Goal: Task Accomplishment & Management: Manage account settings

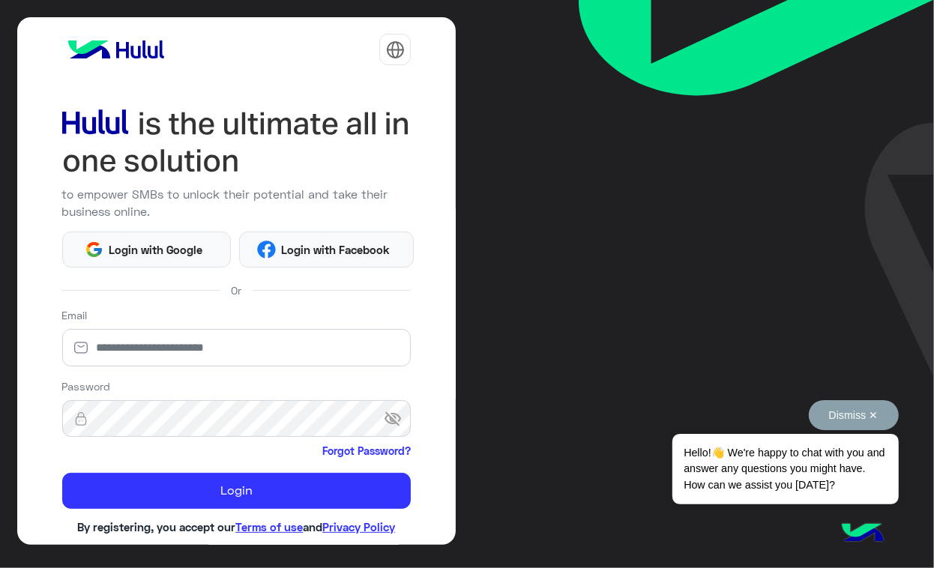
click at [834, 410] on button "Dismiss ✕" at bounding box center [854, 415] width 90 height 30
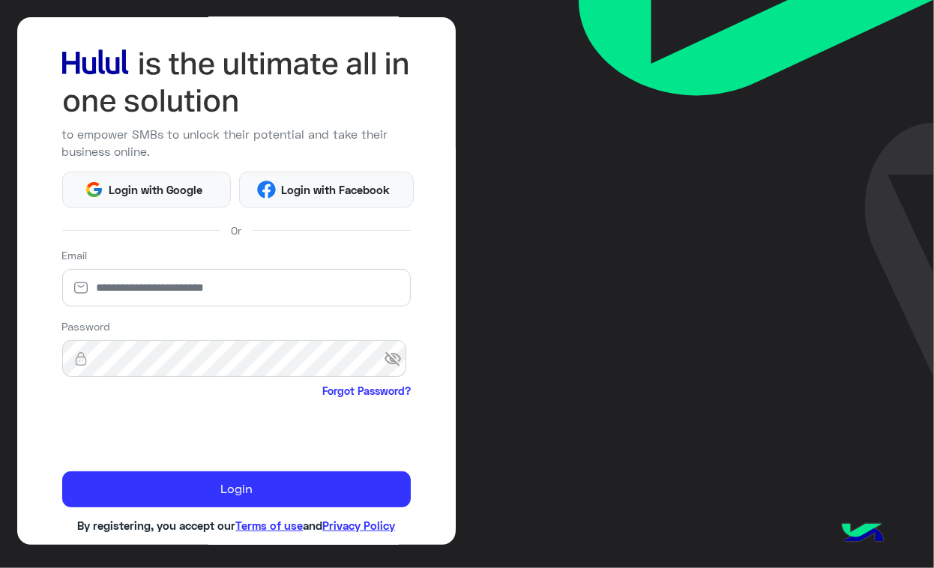
scroll to position [82, 0]
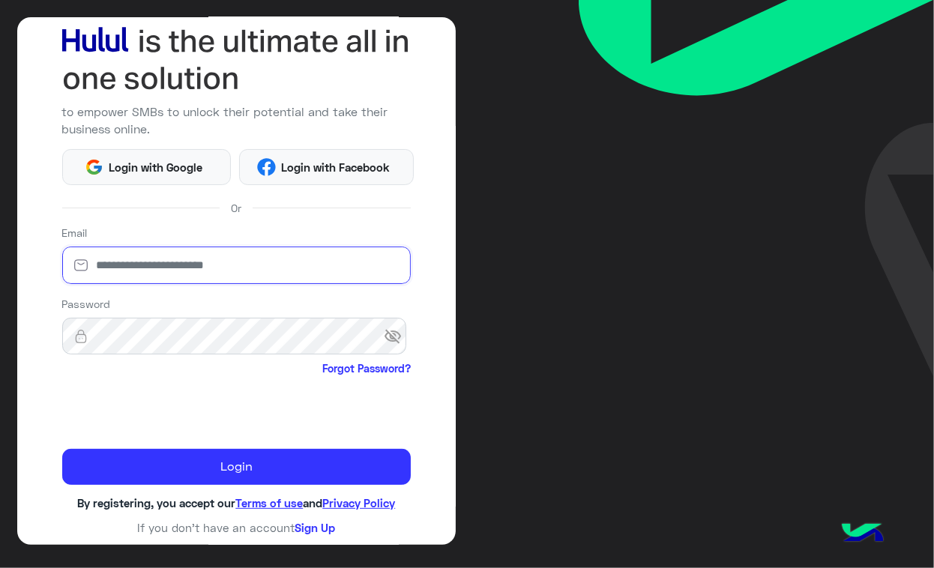
click at [249, 265] on input "email" at bounding box center [236, 265] width 349 height 37
type input "**********"
click at [345, 409] on div at bounding box center [236, 408] width 349 height 58
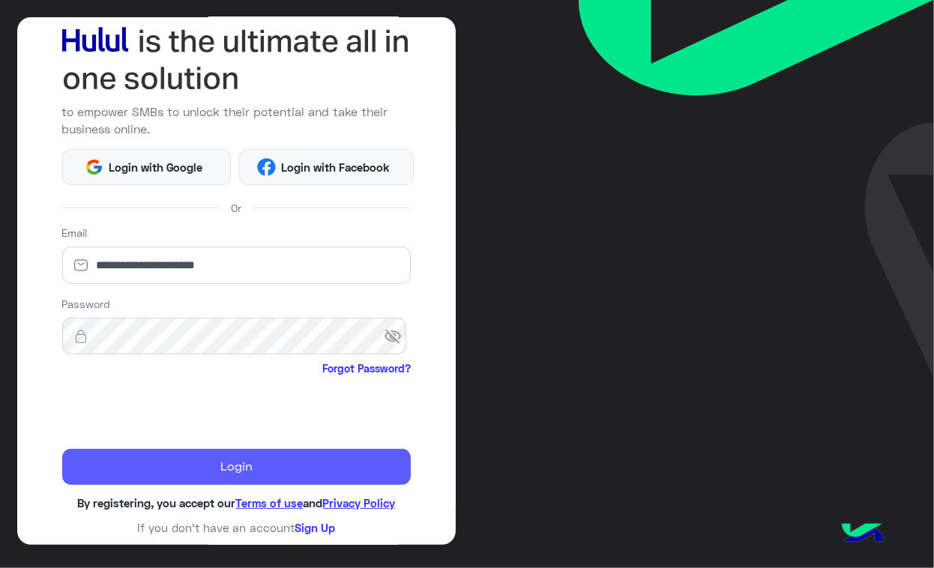
click at [241, 463] on button "Login" at bounding box center [236, 467] width 349 height 36
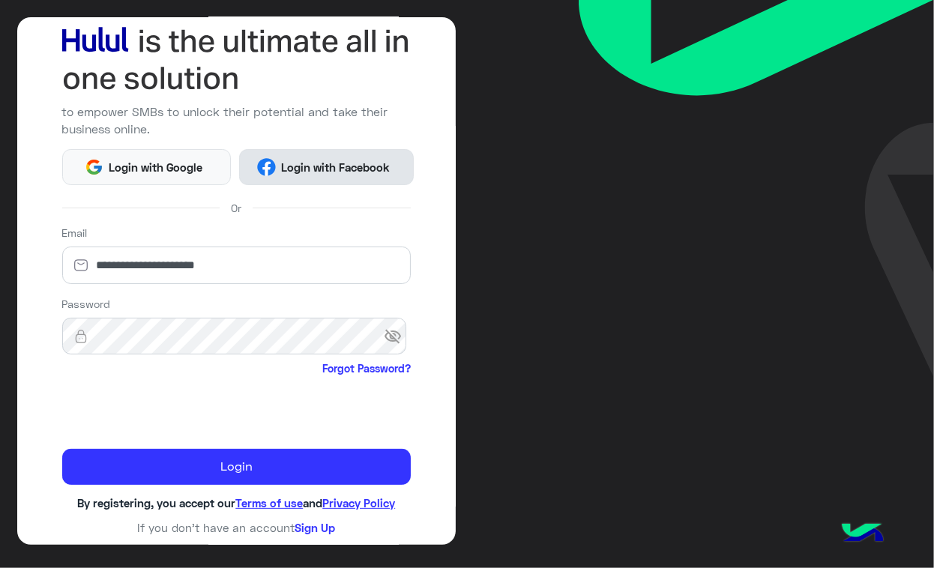
click at [297, 172] on span "Login with Facebook" at bounding box center [336, 167] width 120 height 17
